Goal: Share content

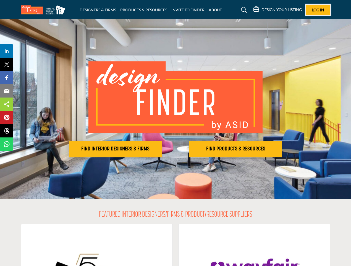
click at [318, 10] on span "Log In" at bounding box center [318, 9] width 12 height 5
click at [115, 149] on h2 "FIND INTERIOR DESIGNERS & FIRMS" at bounding box center [116, 149] width 90 height 7
click at [236, 149] on h2 "FIND PRODUCTS & RESOURCES" at bounding box center [236, 149] width 90 height 7
click at [7, 51] on span "Share" at bounding box center [9, 51] width 16 height 7
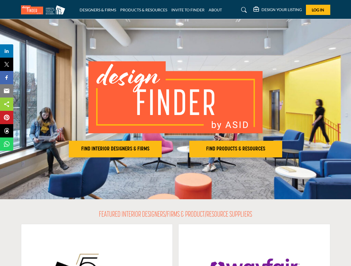
click at [7, 64] on span "Tweet" at bounding box center [9, 64] width 16 height 7
click at [7, 77] on span "Share" at bounding box center [9, 77] width 16 height 7
click at [7, 91] on span "Email" at bounding box center [8, 90] width 15 height 7
click at [7, 104] on span "Share" at bounding box center [9, 104] width 16 height 7
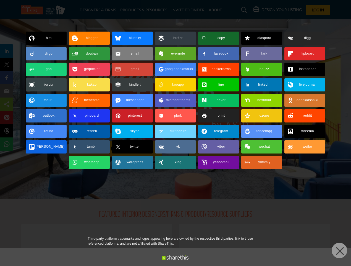
click at [7, 117] on span "Pin" at bounding box center [6, 117] width 10 height 7
